Goal: Task Accomplishment & Management: Complete application form

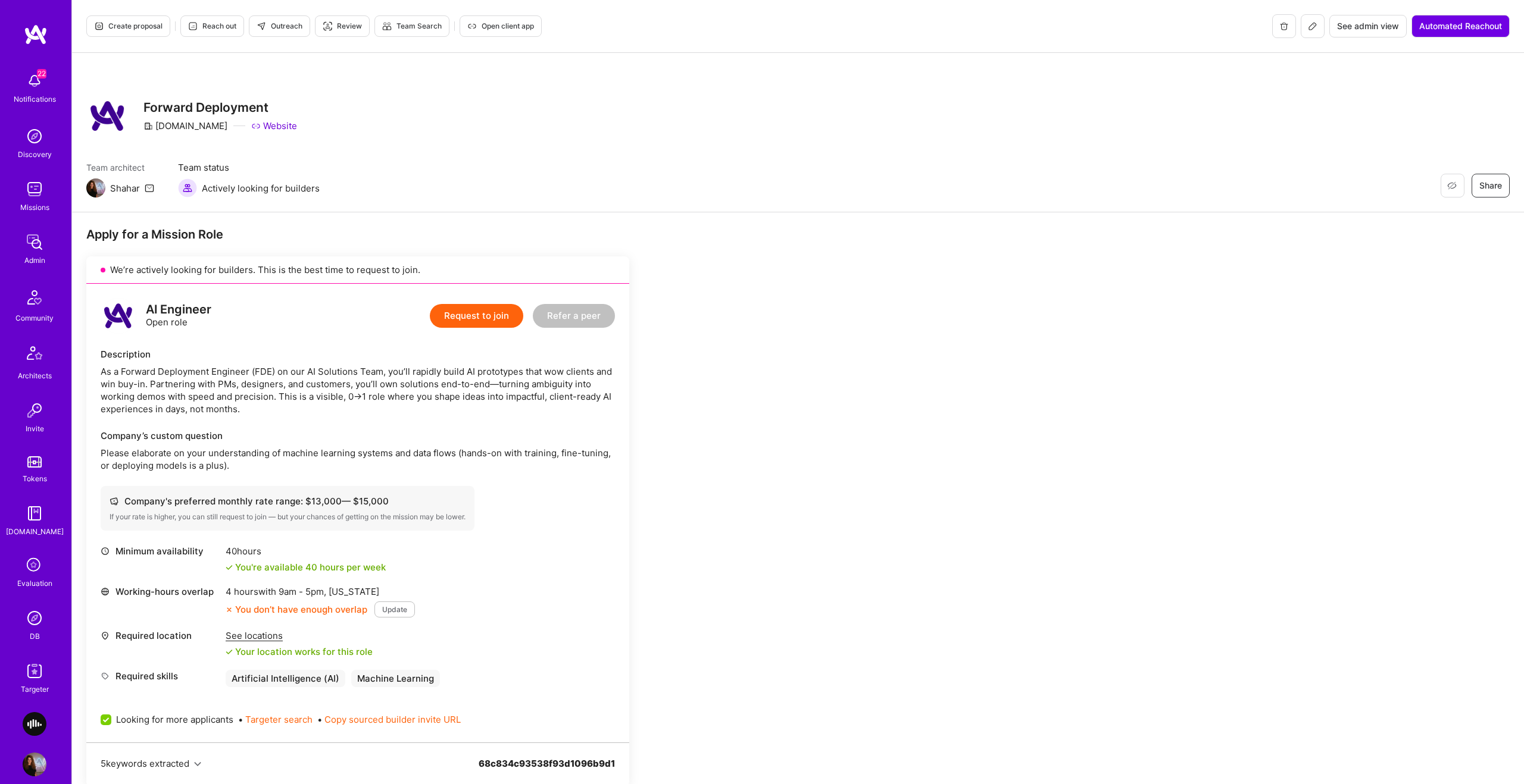
scroll to position [496, 0]
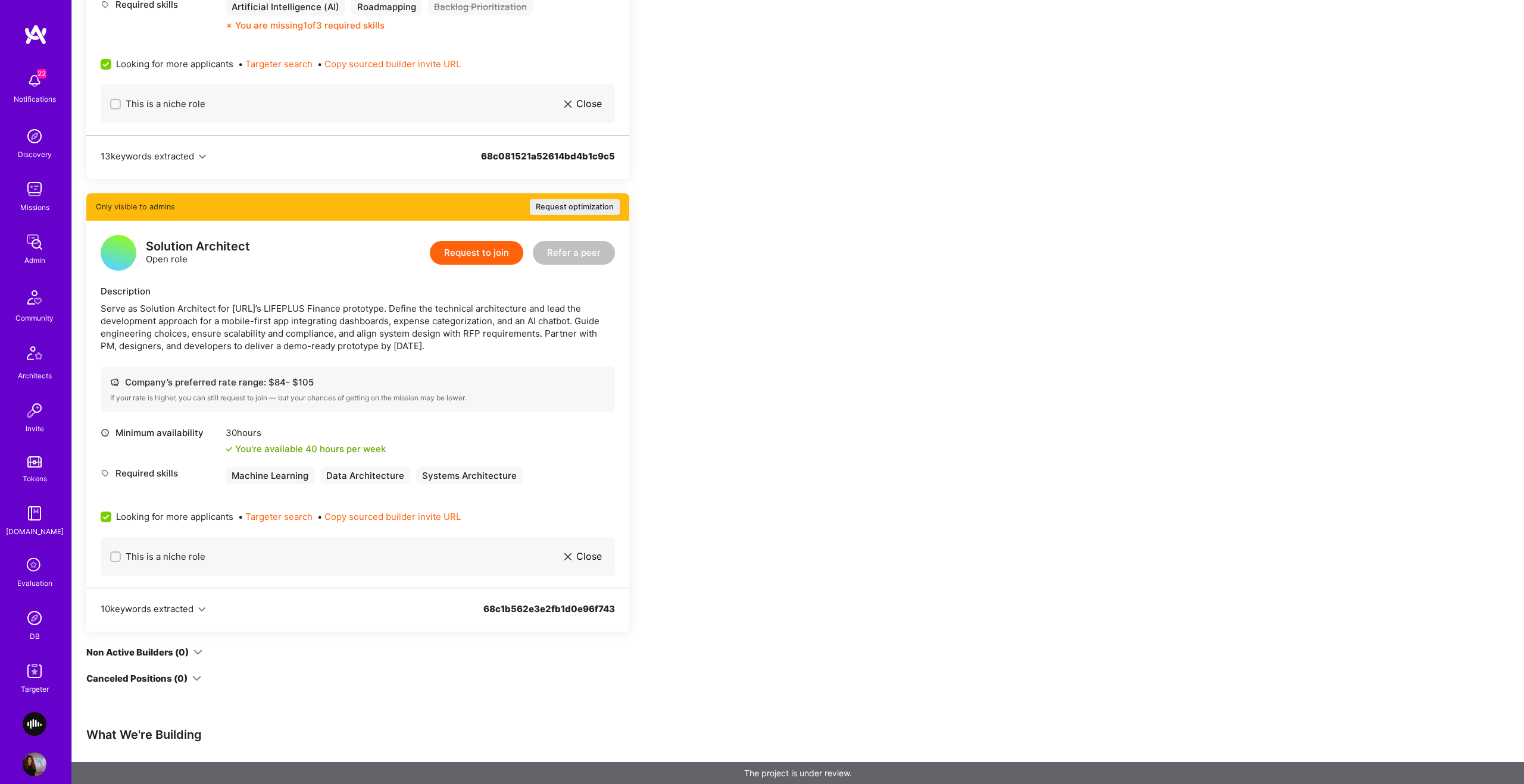
scroll to position [790, 0]
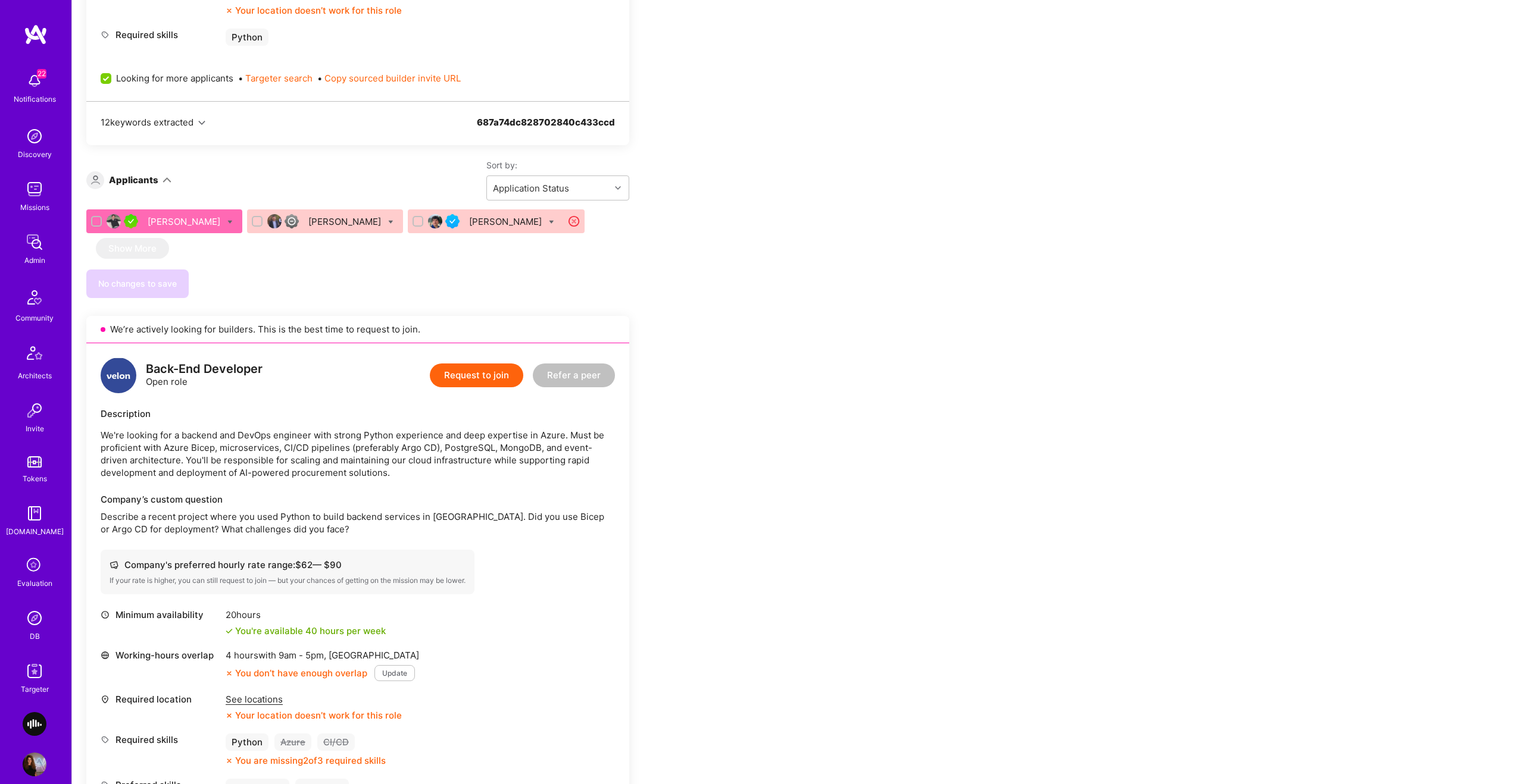
scroll to position [720, 0]
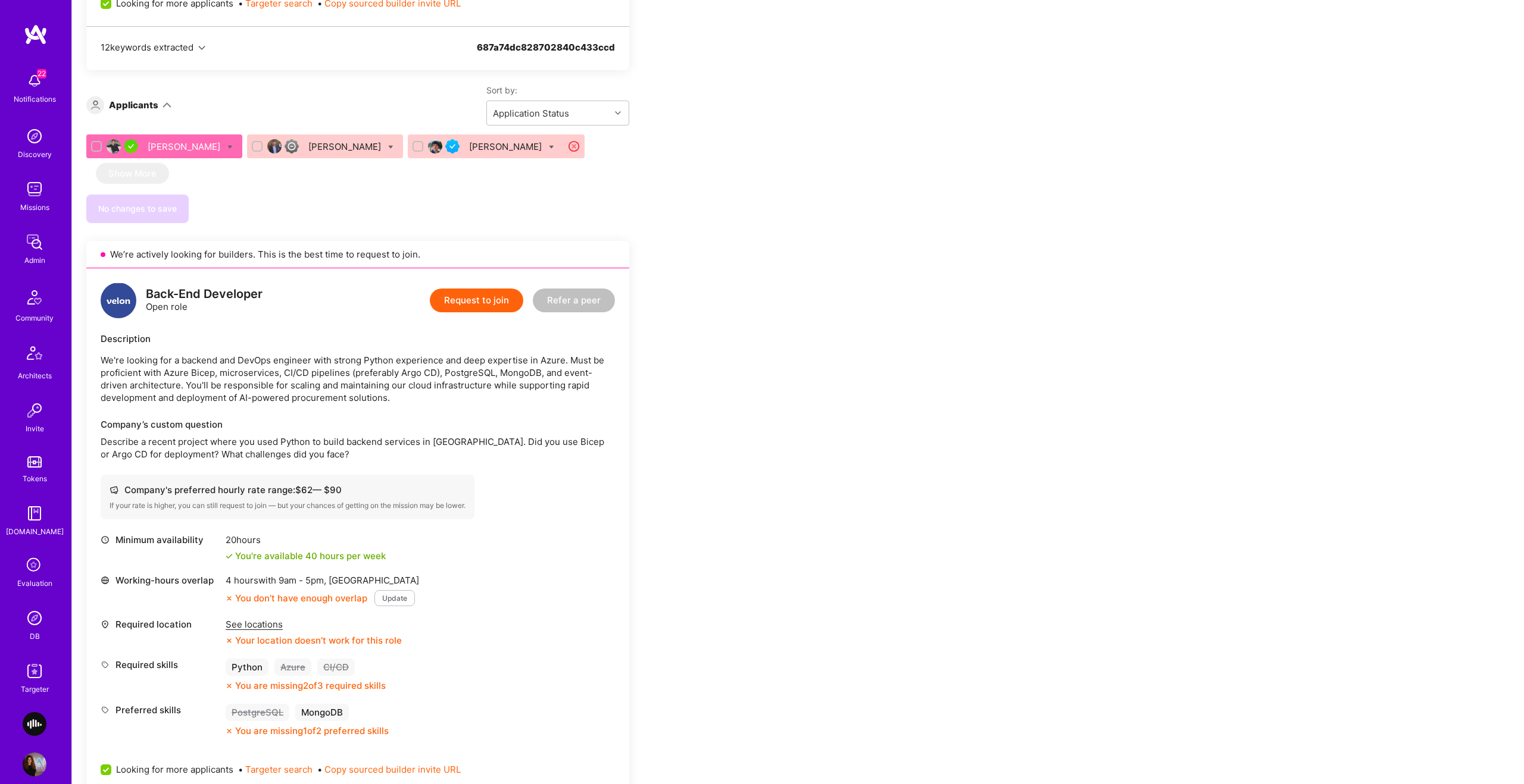
click at [161, 144] on div "[PERSON_NAME]" at bounding box center [185, 146] width 75 height 12
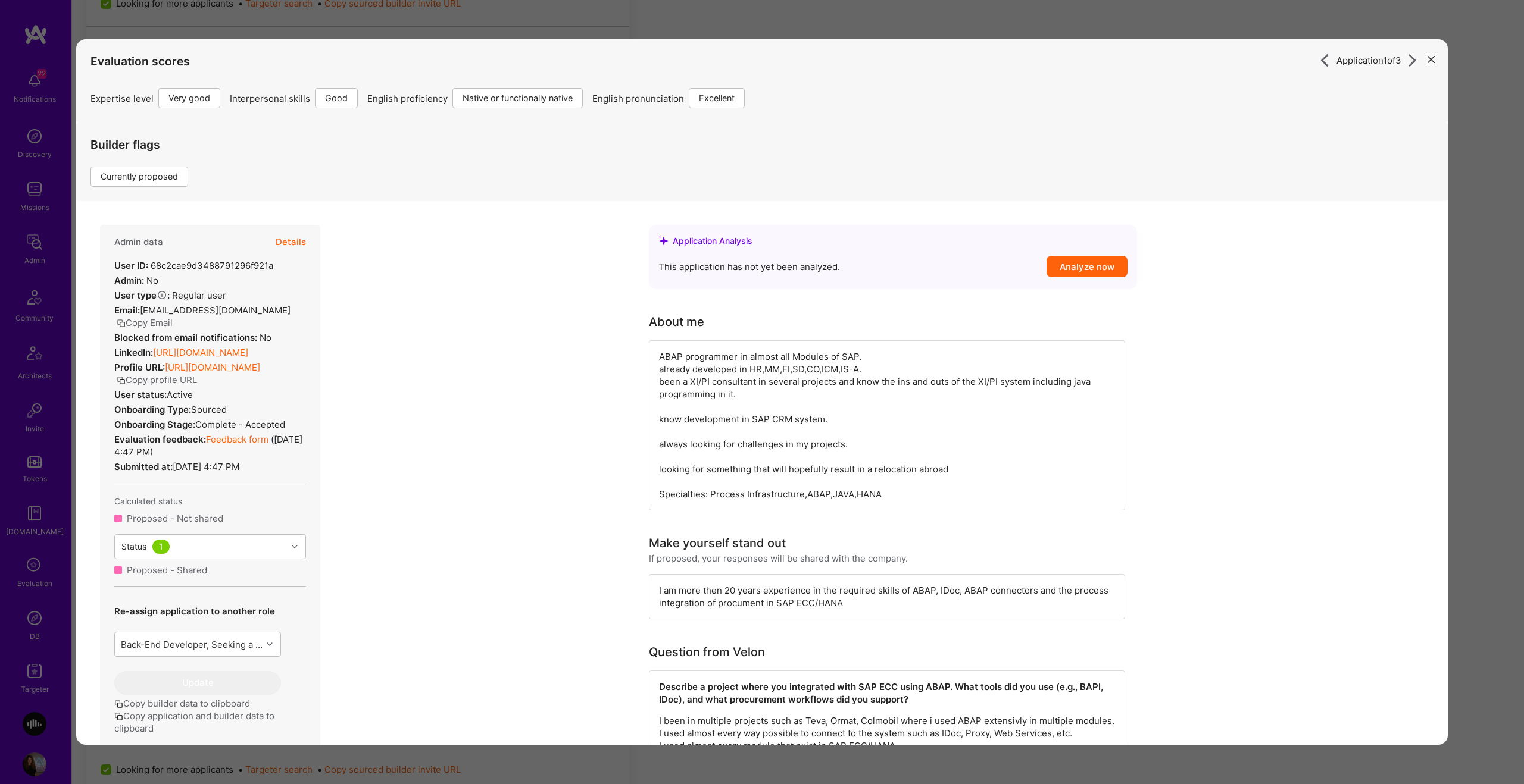
click at [291, 247] on button "Details" at bounding box center [291, 243] width 31 height 35
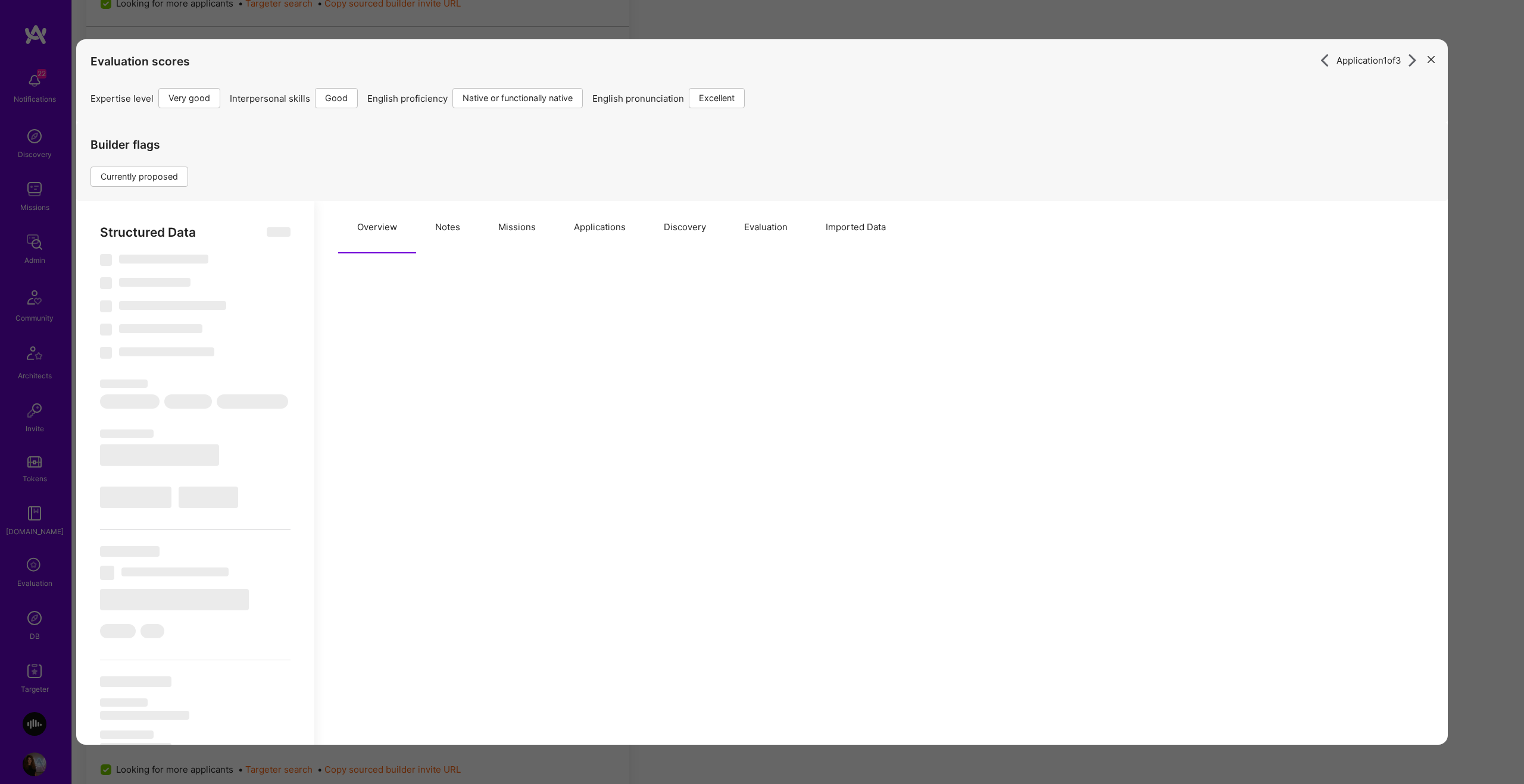
select select "Right Now"
select select "5"
select select "4"
select select "7"
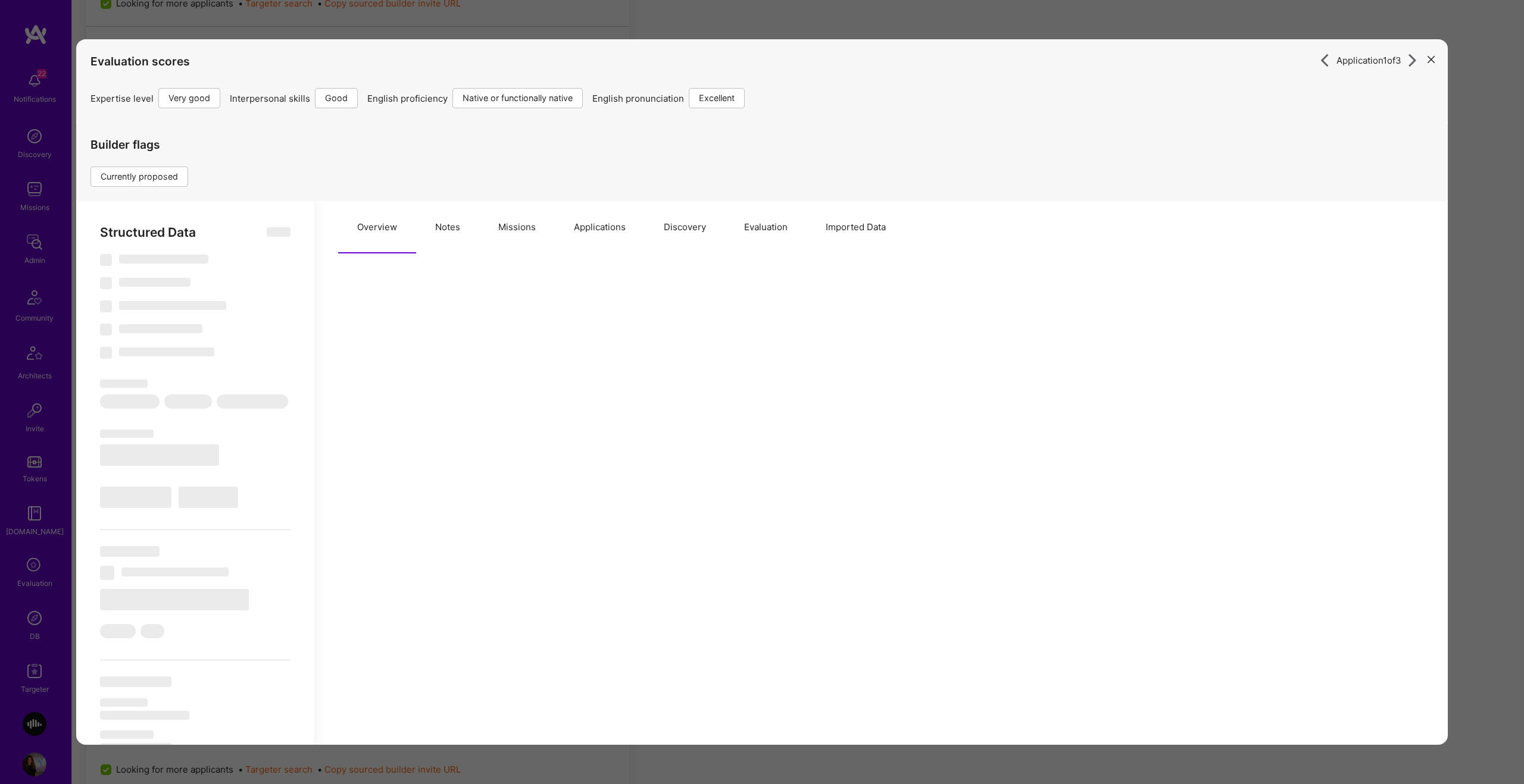
select select "IL"
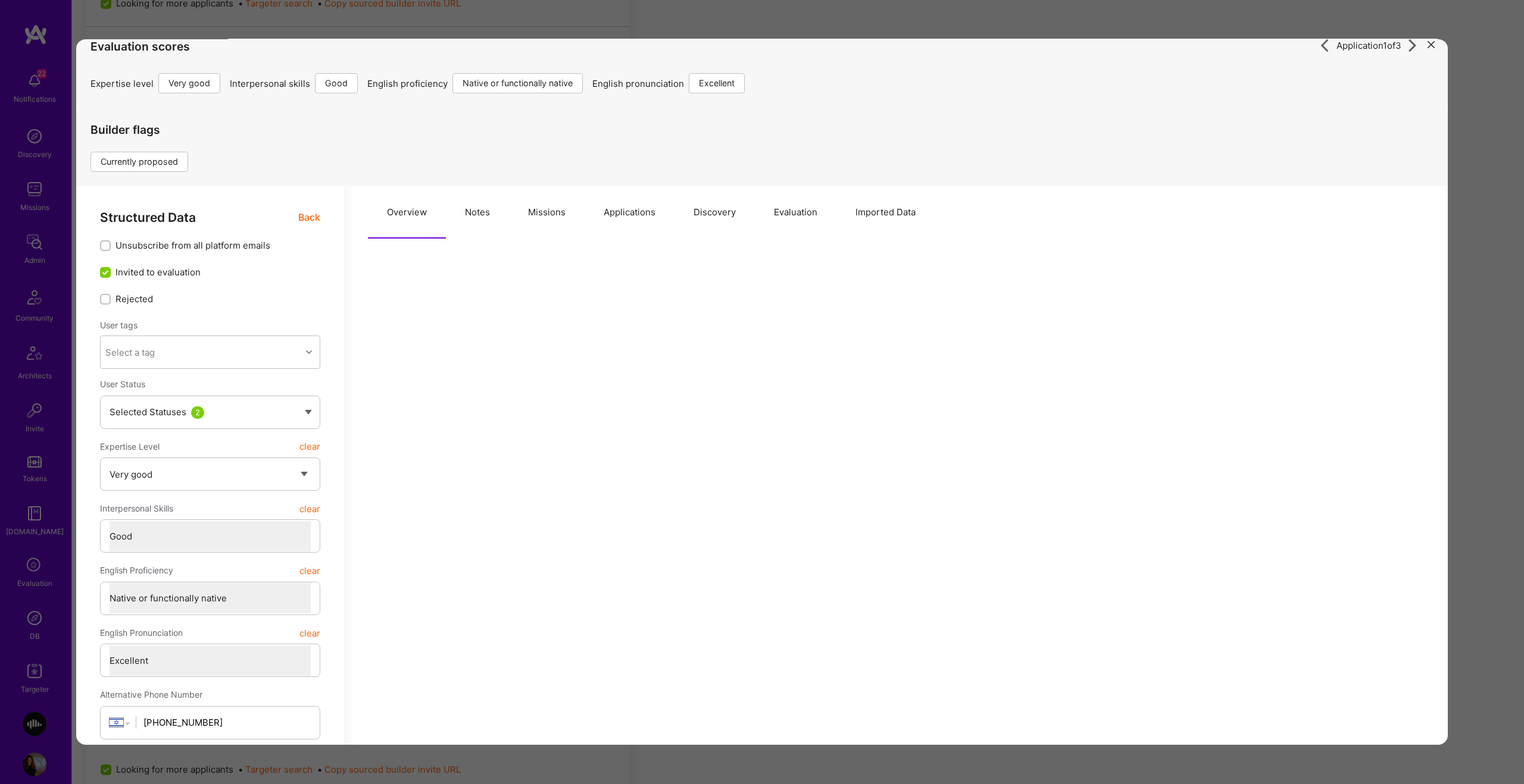
scroll to position [16, 0]
click at [306, 209] on span "Back" at bounding box center [309, 217] width 22 height 15
drag, startPoint x: 1483, startPoint y: 255, endPoint x: 1478, endPoint y: 252, distance: 5.8
click at [1479, 253] on div "Application 1 of 3 Evaluation scores Expertise level Very good Interpersonal sk…" at bounding box center [762, 392] width 1524 height 784
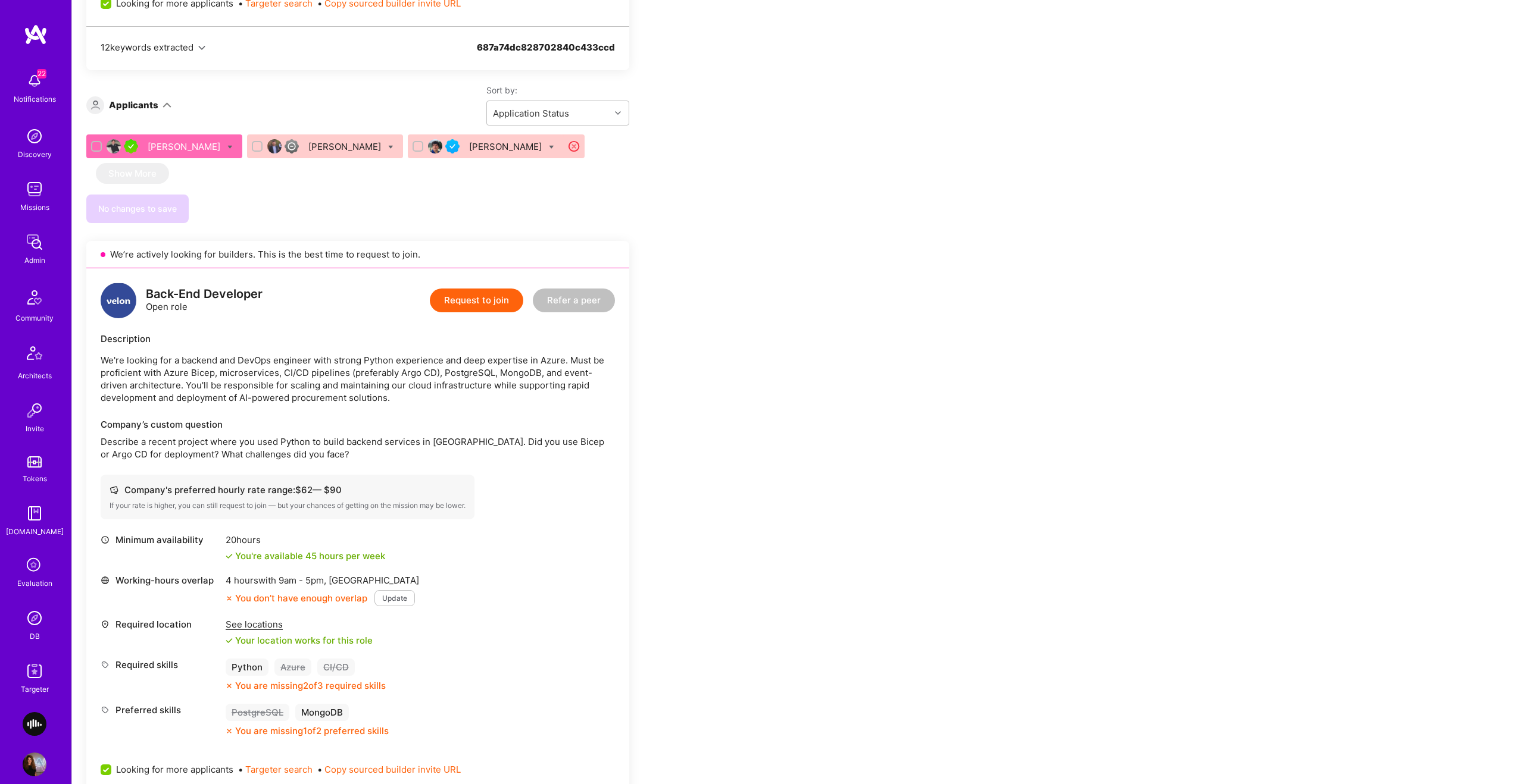
drag, startPoint x: 1478, startPoint y: 252, endPoint x: 1494, endPoint y: 241, distance: 19.4
click at [1492, 242] on div "Team Members We’re actively looking for builders. This is the best time to requ…" at bounding box center [798, 693] width 1452 height 2404
